Goal: Find specific page/section: Find specific page/section

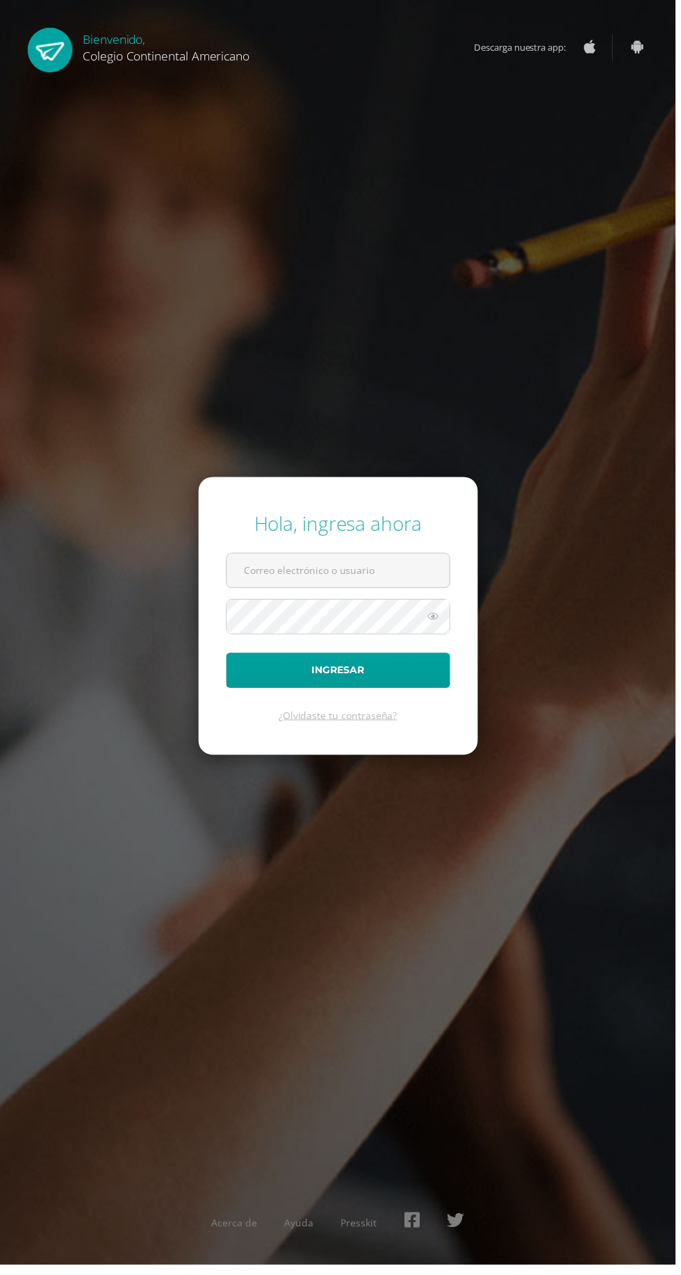
click at [356, 592] on input "text" at bounding box center [341, 575] width 224 height 34
type input "[DOMAIN_NAME][EMAIL_ADDRESS][DOMAIN_NAME]"
click at [228, 658] on button "Ingresar" at bounding box center [341, 675] width 226 height 35
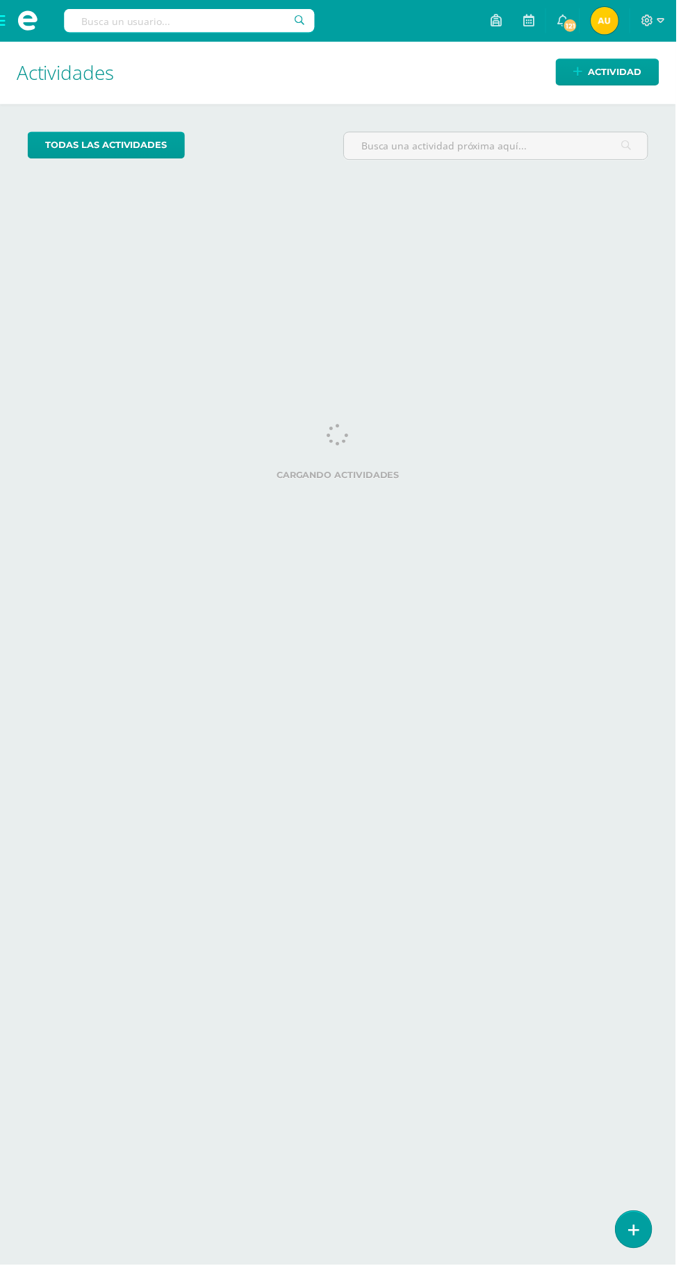
click at [41, 31] on span at bounding box center [28, 21] width 56 height 42
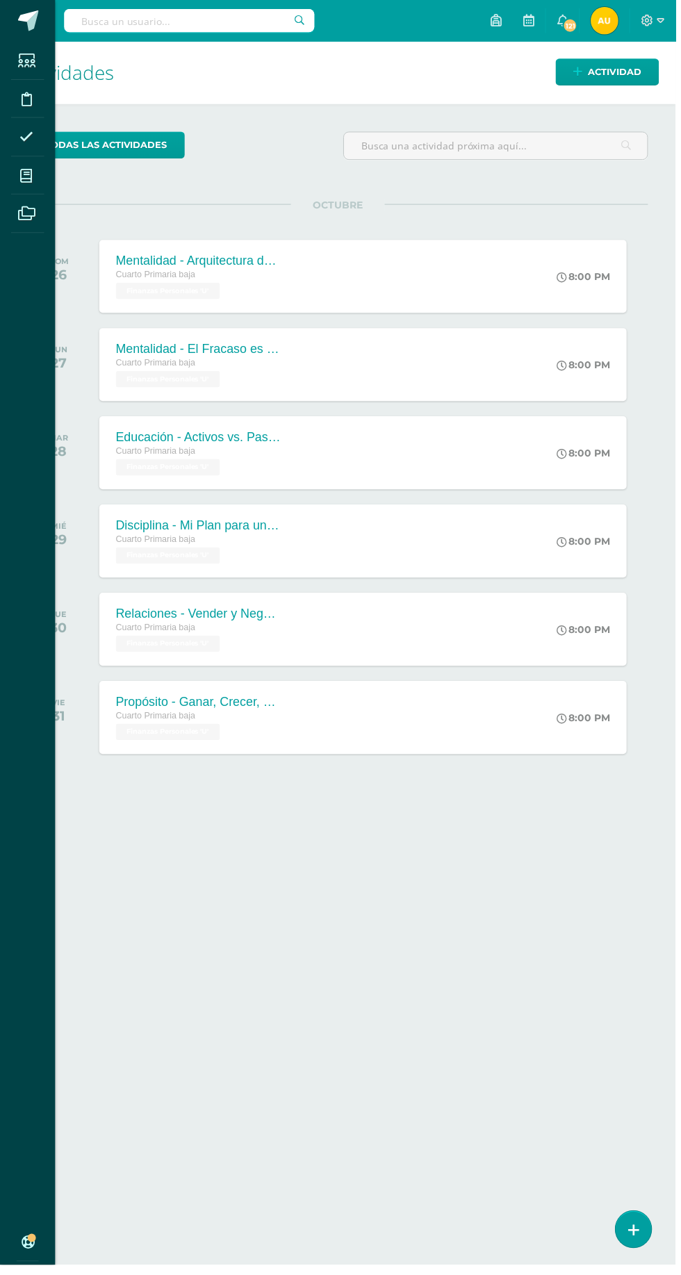
click at [41, 183] on span at bounding box center [26, 176] width 31 height 31
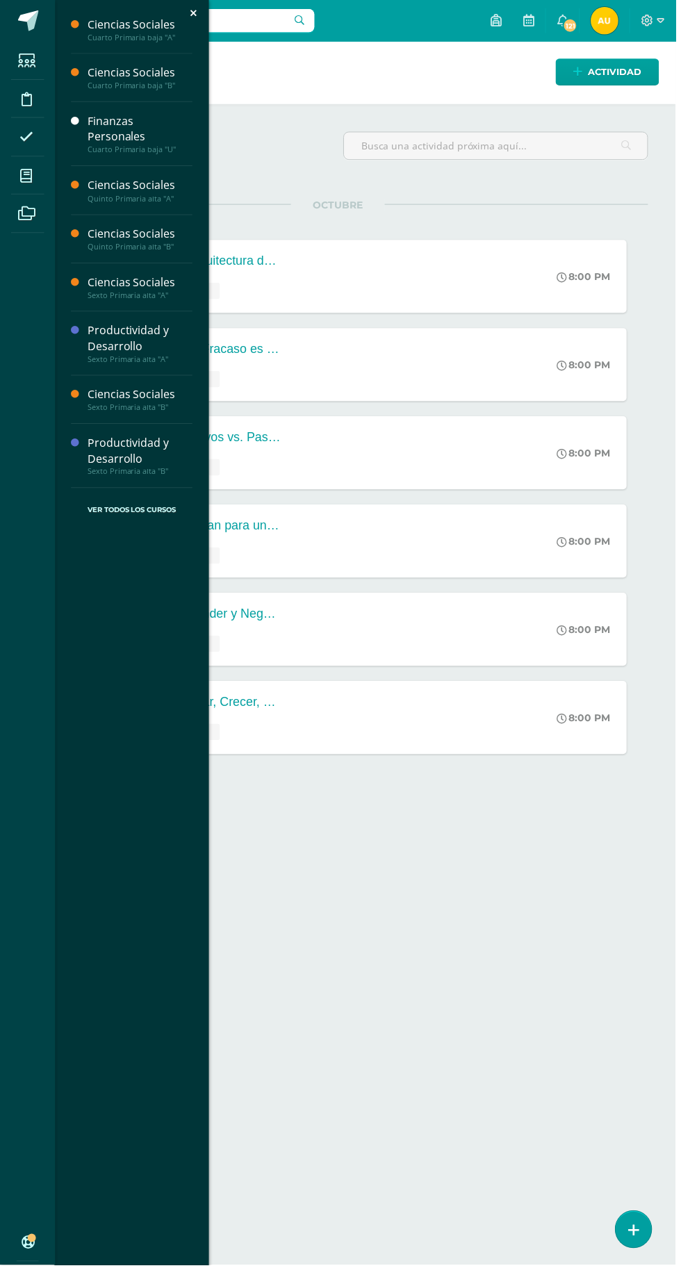
click at [158, 39] on div "Cuarto Primaria baja "A"" at bounding box center [141, 38] width 106 height 10
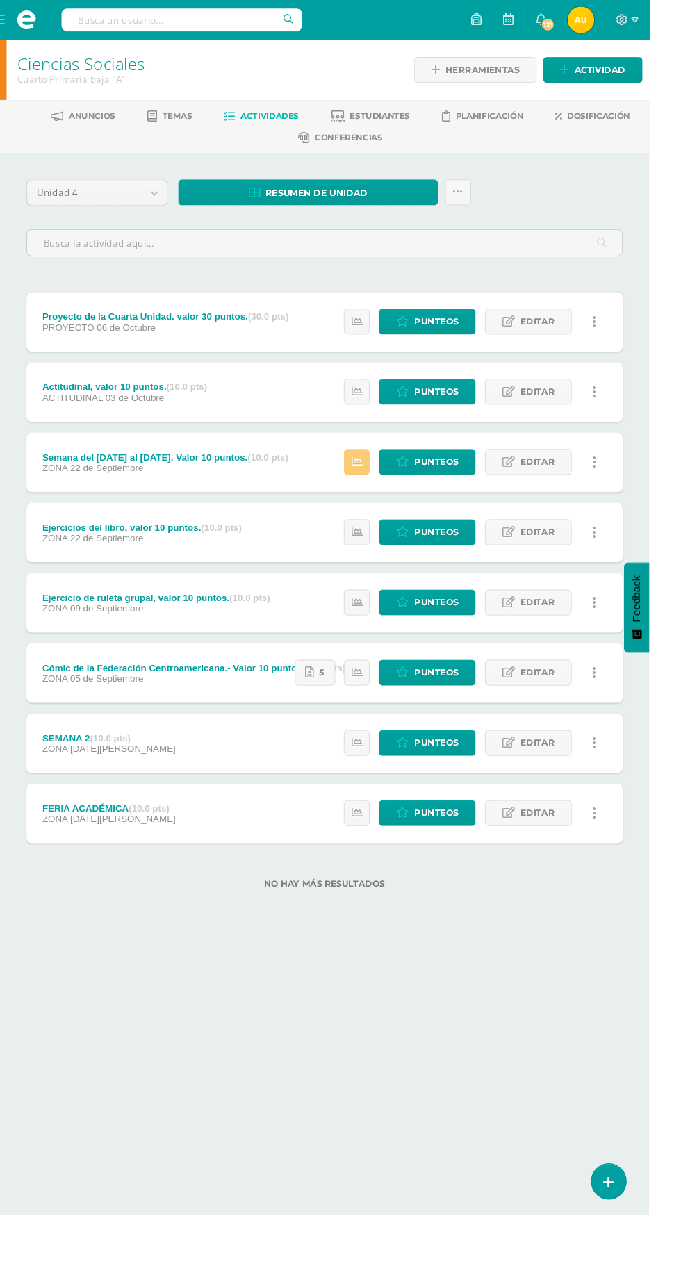
click at [509, 123] on span "Planificación" at bounding box center [513, 121] width 71 height 10
click at [392, 143] on span "Conferencias" at bounding box center [366, 144] width 71 height 10
click at [401, 121] on span "Estudiantes" at bounding box center [398, 121] width 63 height 10
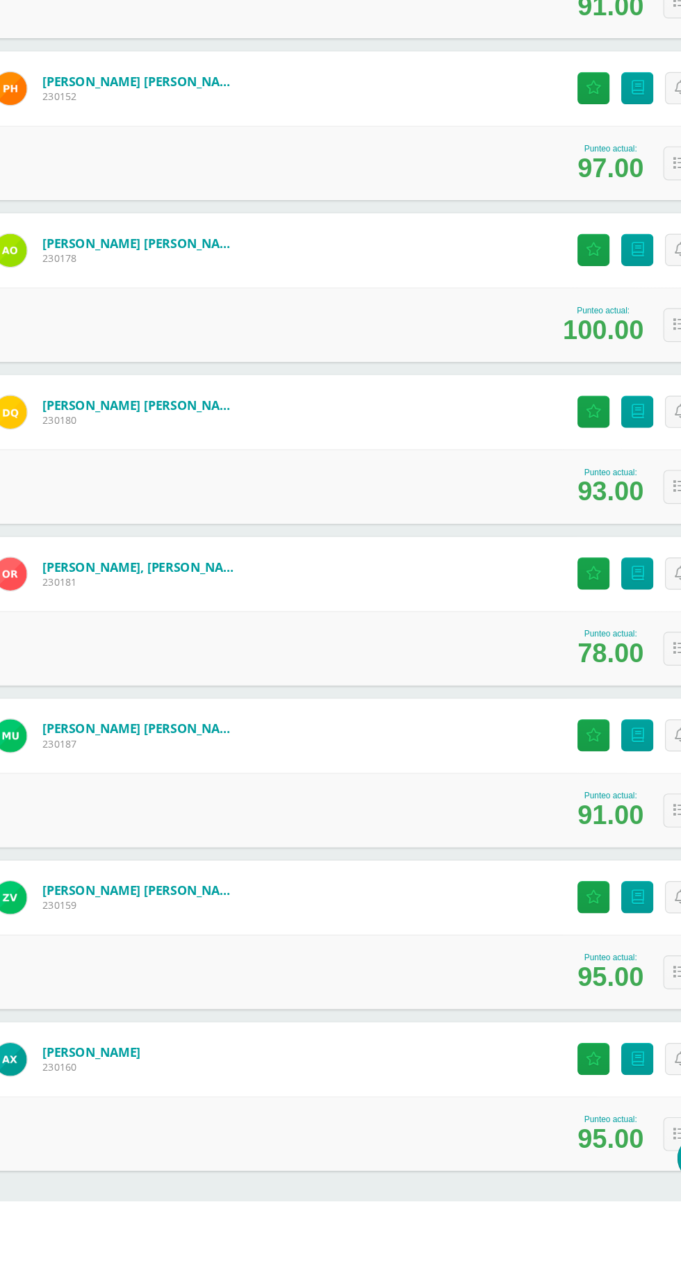
scroll to position [2063, 0]
